Goal: Book appointment/travel/reservation

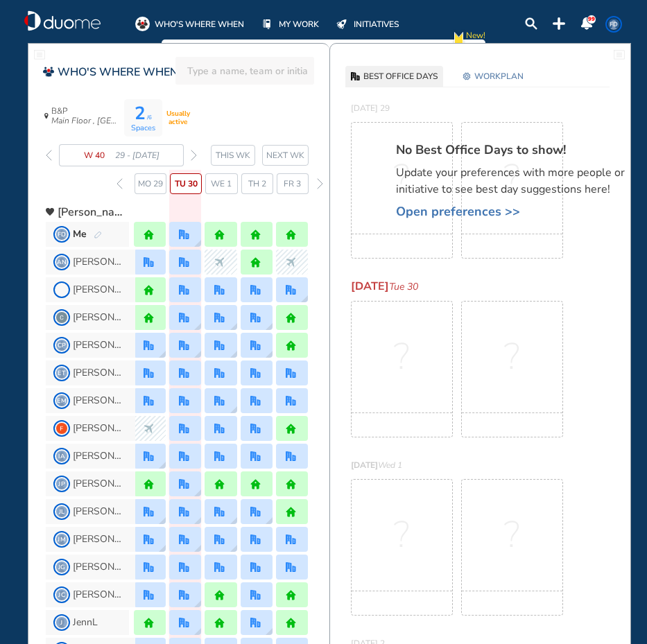
click at [193, 151] on img "forward week" at bounding box center [194, 155] width 6 height 11
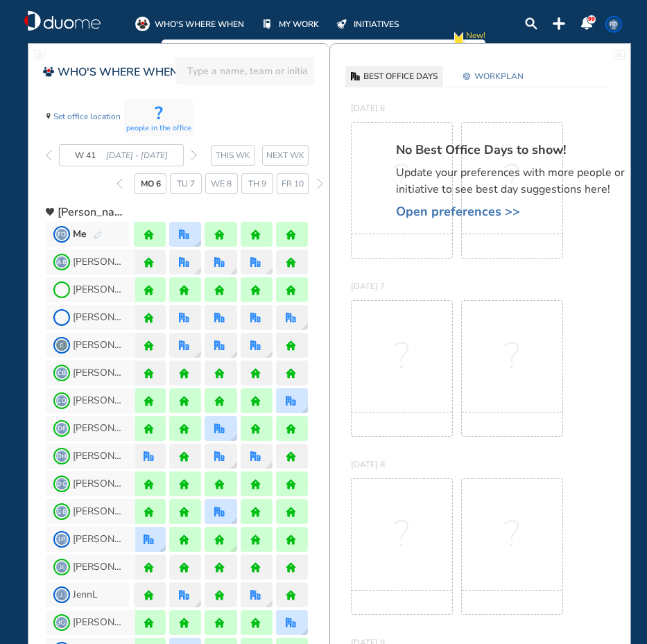
click at [193, 151] on img "forward week" at bounding box center [194, 155] width 6 height 11
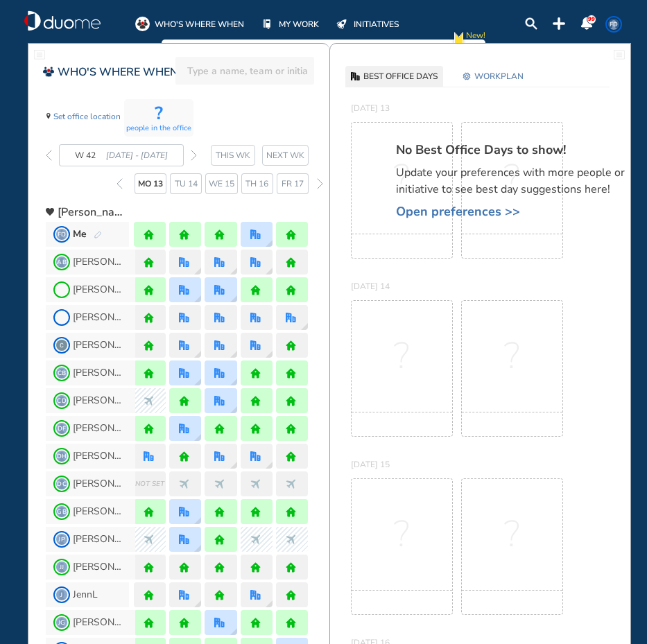
click at [193, 151] on img "forward week" at bounding box center [194, 155] width 6 height 11
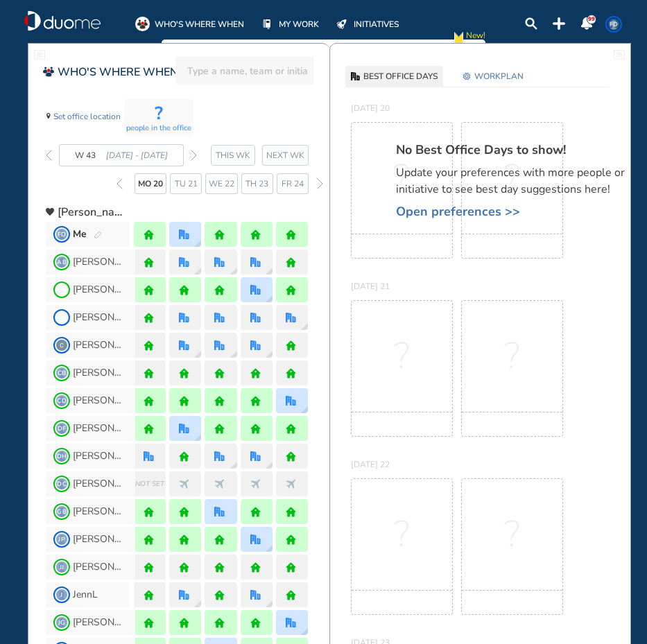
click at [193, 151] on img "forward week" at bounding box center [194, 155] width 6 height 11
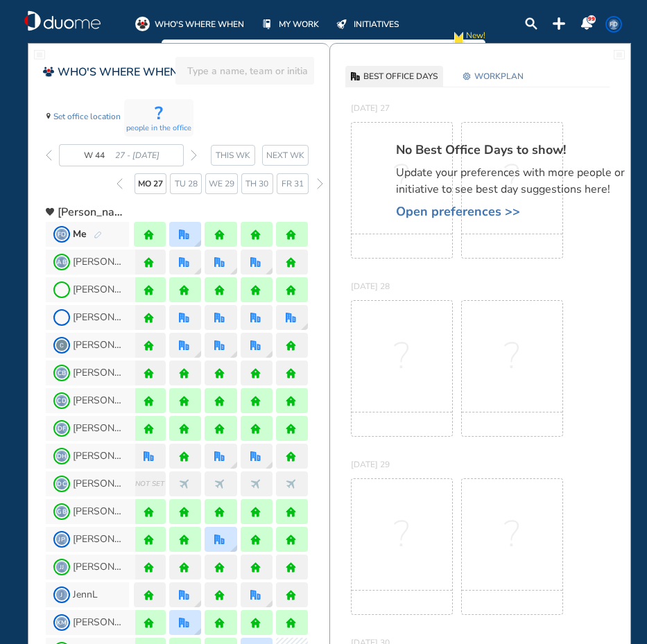
click at [193, 151] on img "forward week" at bounding box center [194, 155] width 6 height 11
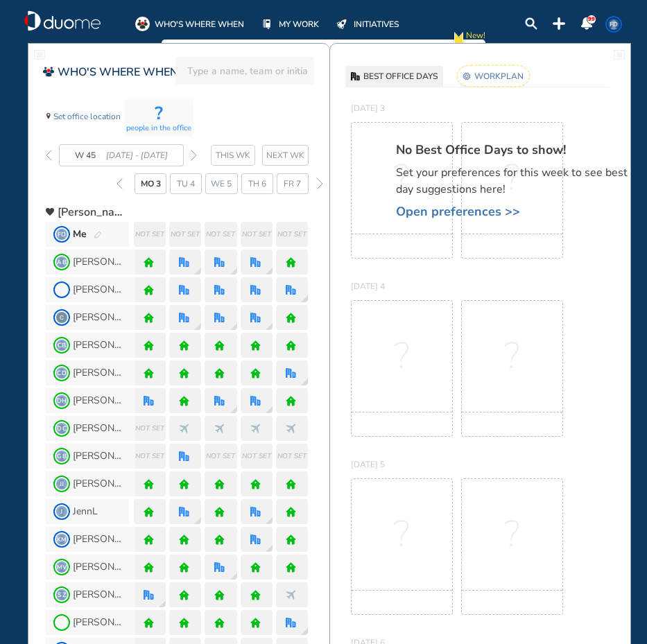
click at [413, 207] on span "Open preferences >>" at bounding box center [517, 212] width 243 height 14
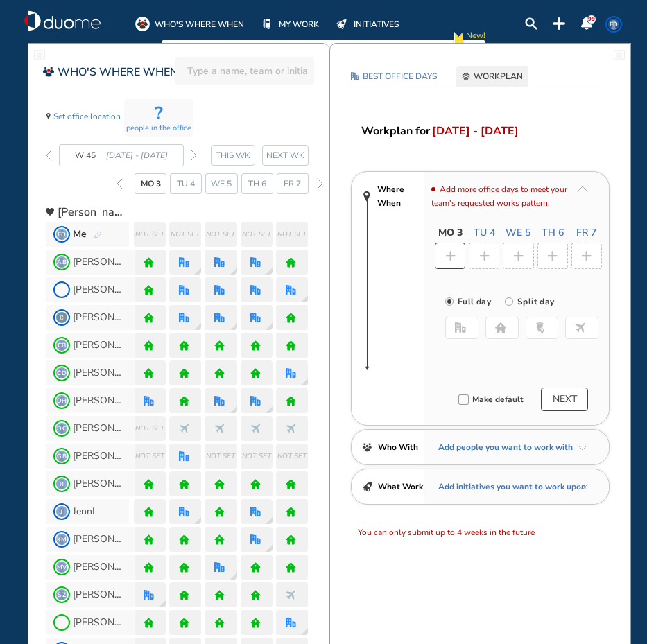
click at [493, 326] on button "home" at bounding box center [502, 328] width 33 height 22
click at [488, 252] on img "plus-rounded-bdbdbd" at bounding box center [484, 256] width 10 height 10
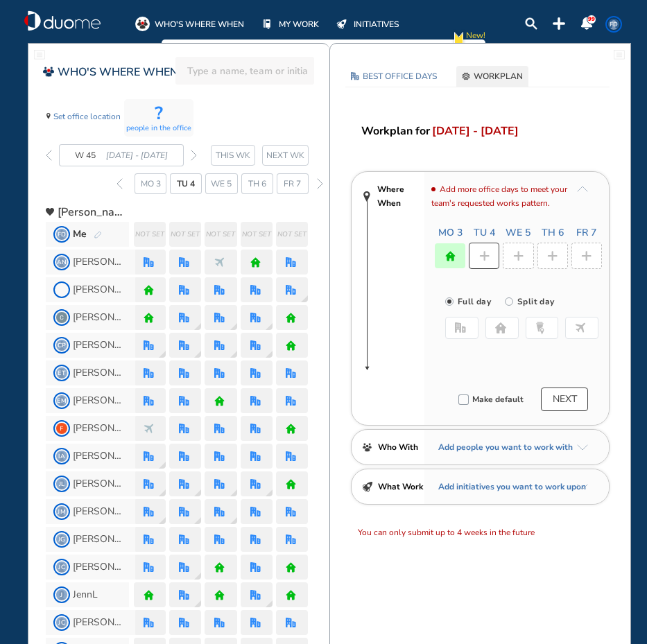
click at [463, 336] on button "office" at bounding box center [461, 328] width 33 height 22
click at [475, 354] on button "Select location" at bounding box center [481, 356] width 55 height 14
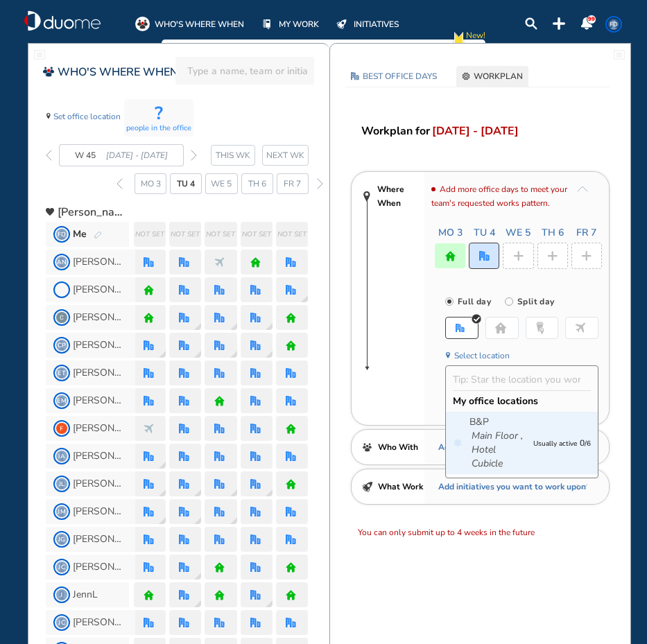
click at [498, 433] on icon "Main Floor ," at bounding box center [497, 436] width 51 height 14
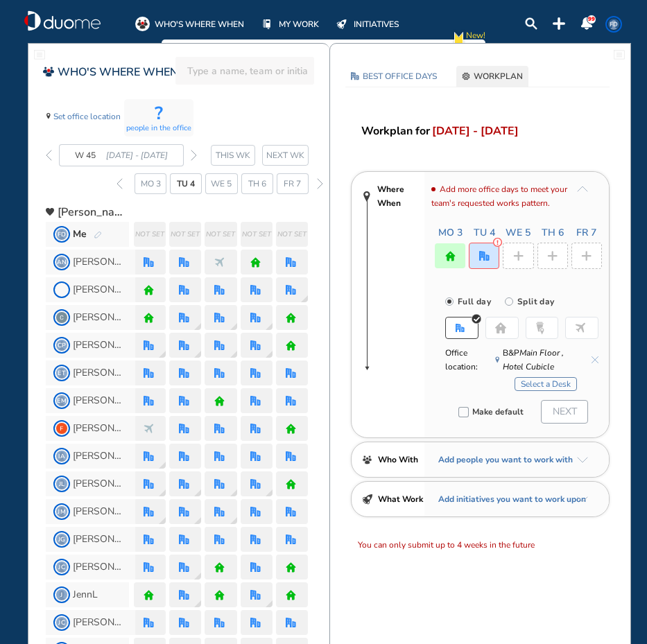
click at [542, 386] on button "Select a Desk" at bounding box center [546, 384] width 62 height 14
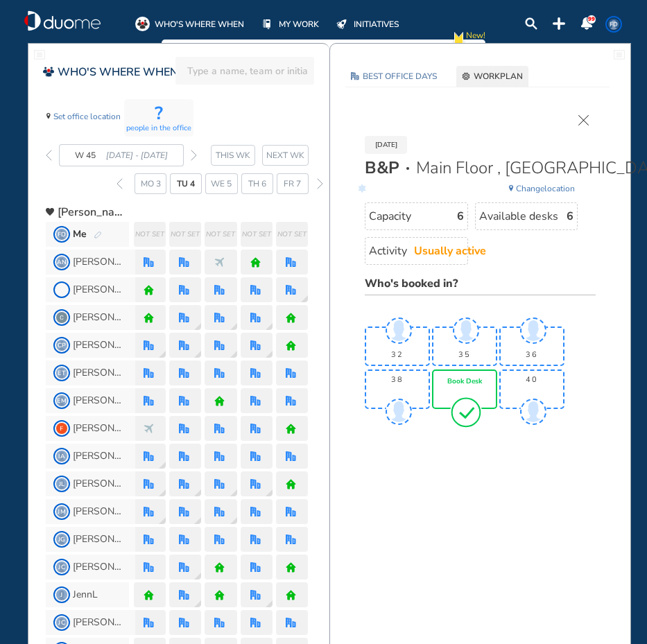
click at [460, 379] on span "Book Desk" at bounding box center [464, 382] width 35 height 8
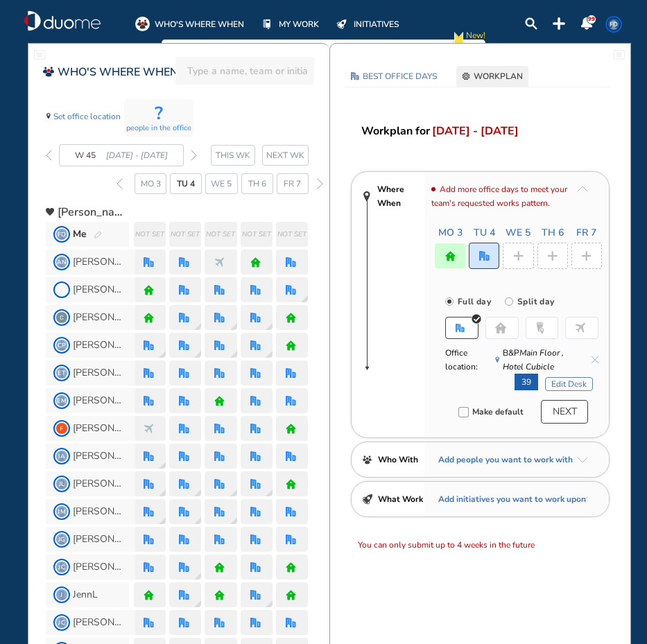
click at [513, 256] on img "plus-rounded-bdbdbd" at bounding box center [518, 256] width 10 height 10
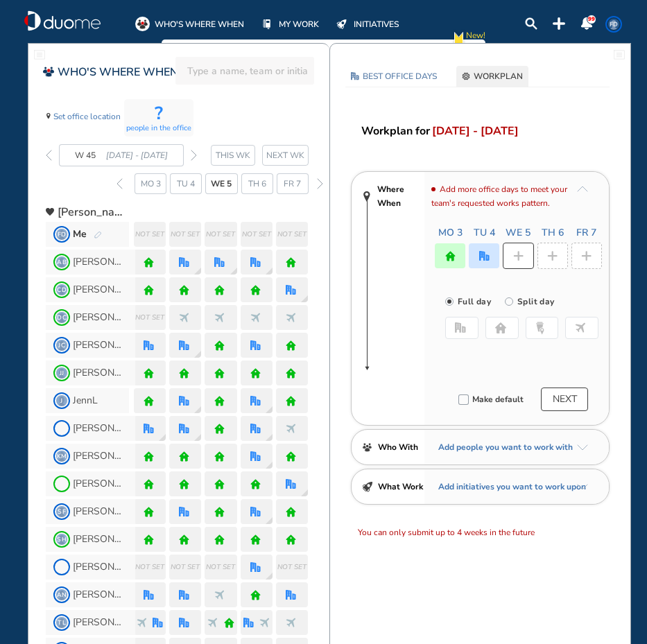
drag, startPoint x: 503, startPoint y: 330, endPoint x: 510, endPoint y: 323, distance: 9.3
click at [503, 328] on img "home-bdbdbd" at bounding box center [500, 328] width 11 height 11
click at [560, 259] on div at bounding box center [553, 256] width 31 height 26
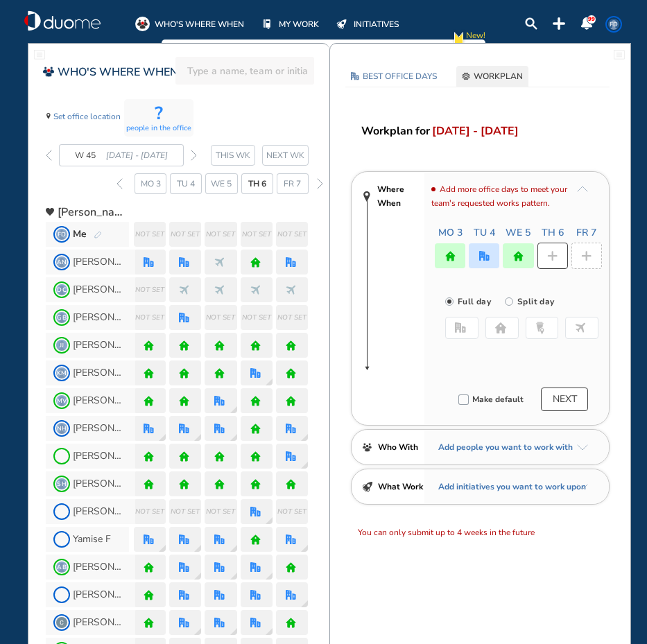
click at [501, 318] on button "home" at bounding box center [502, 328] width 33 height 22
click at [595, 265] on div at bounding box center [587, 256] width 31 height 26
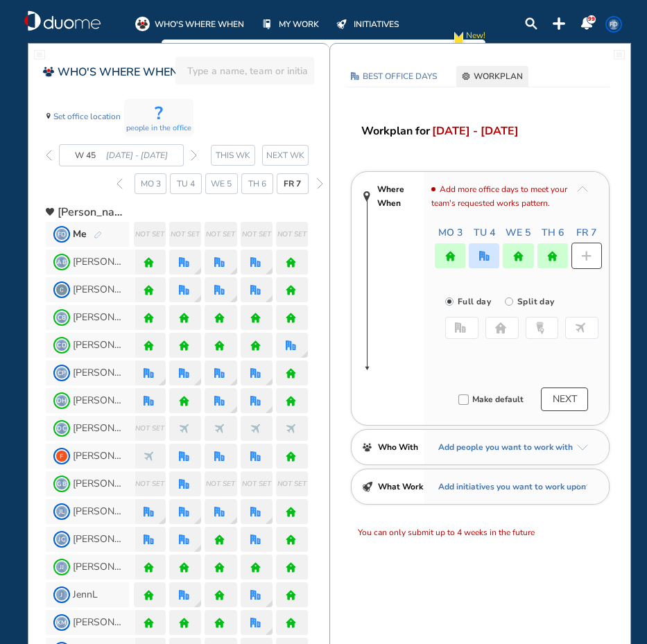
click at [497, 332] on img "home-bdbdbd" at bounding box center [500, 328] width 11 height 11
